Goal: Check status: Check status

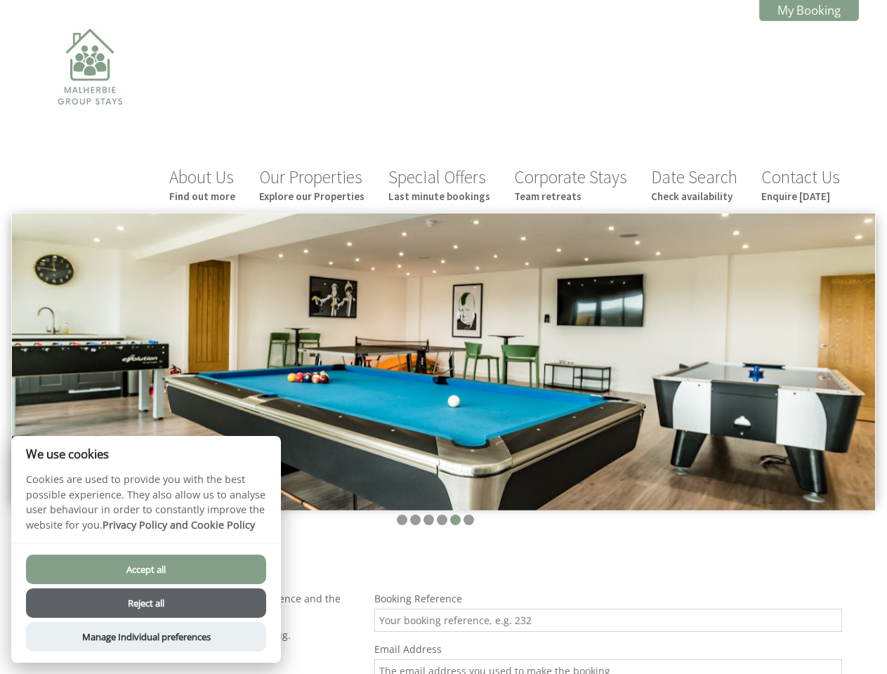
click at [443, 337] on img at bounding box center [443, 362] width 863 height 297
click at [443, 307] on img at bounding box center [443, 362] width 863 height 297
click at [402, 515] on li at bounding box center [402, 520] width 11 height 11
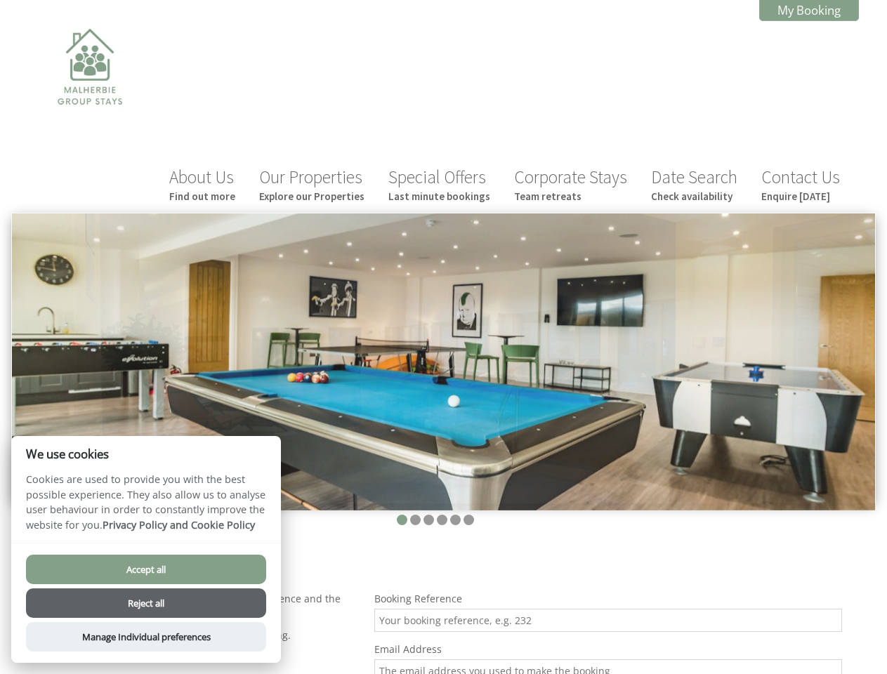
click at [415, 515] on li at bounding box center [415, 520] width 11 height 11
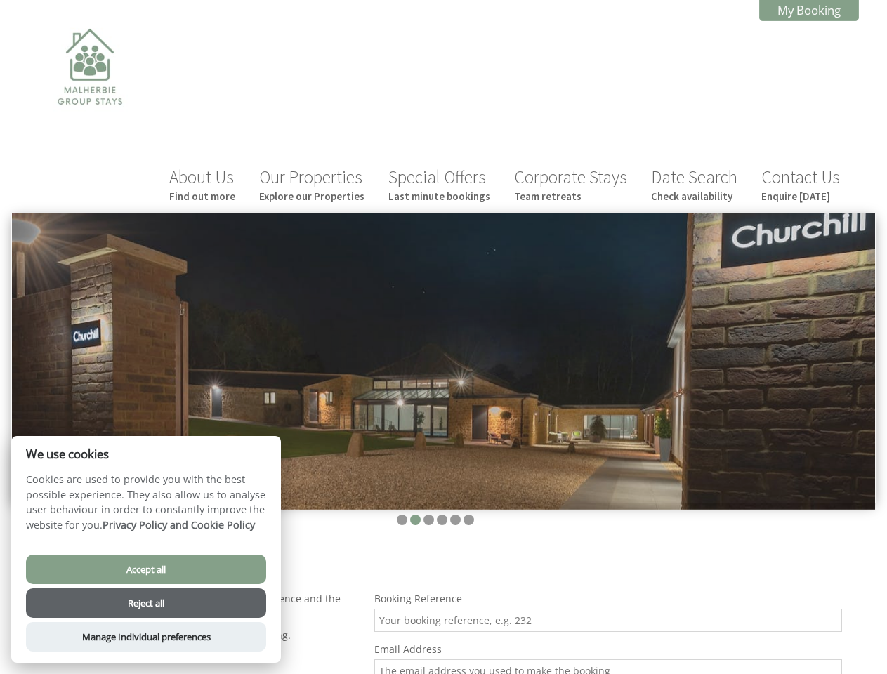
click at [429, 515] on li at bounding box center [429, 520] width 11 height 11
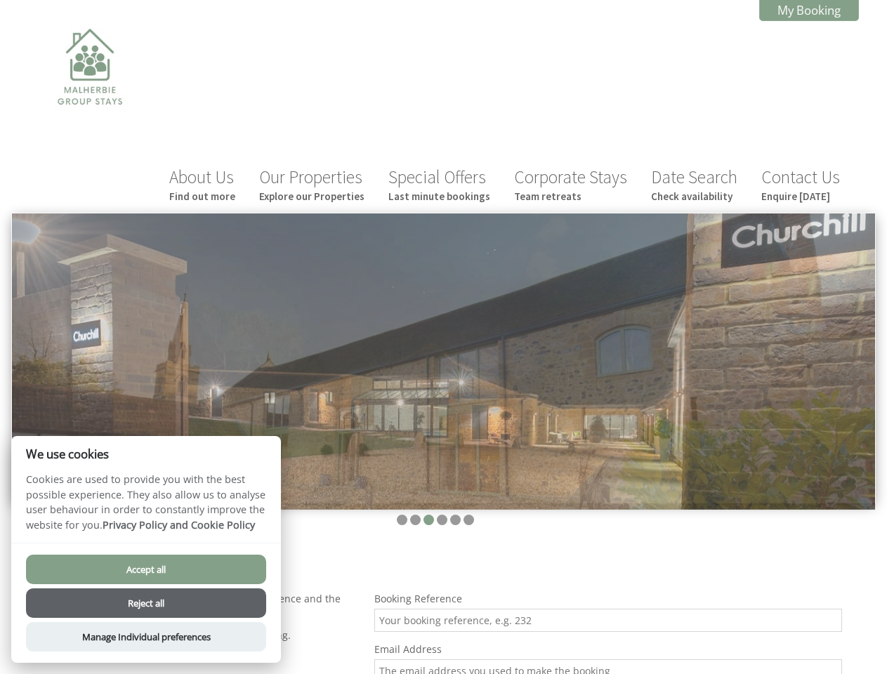
click at [442, 515] on li at bounding box center [442, 520] width 11 height 11
click at [455, 515] on li at bounding box center [455, 520] width 11 height 11
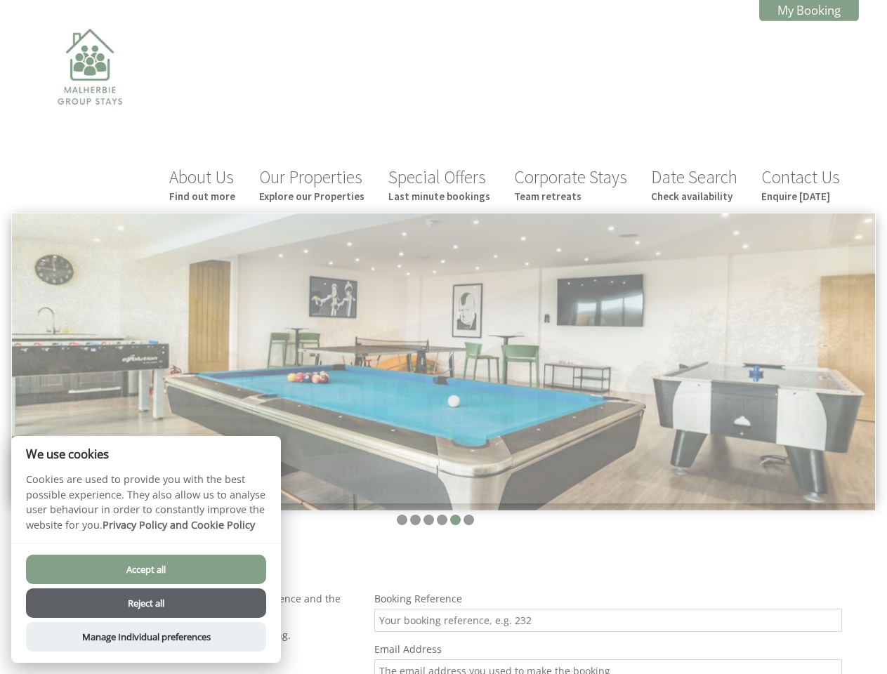
click at [469, 515] on li at bounding box center [469, 520] width 11 height 11
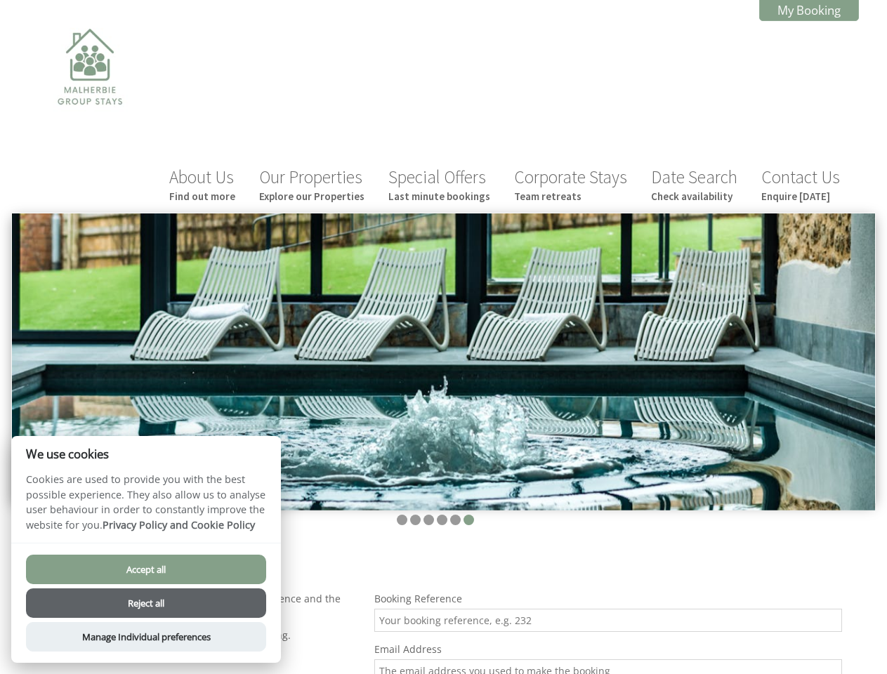
click at [146, 570] on button "Accept all" at bounding box center [146, 570] width 240 height 30
